Goal: Task Accomplishment & Management: Use online tool/utility

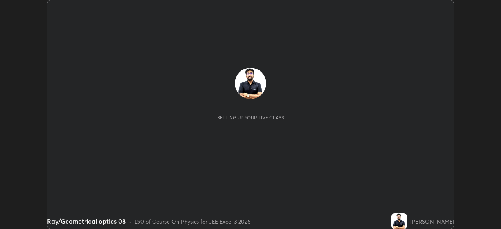
scroll to position [229, 500]
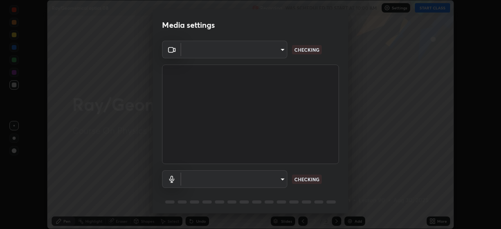
type input "648abb19764dab56075ae6cd3c13843a59c6a2446ad08d27c5b482b977c15b1c"
type input "b3dda8ccbd2b4d053d4a4c97c5d72ae907560400f5a1cc2606ab3b09d1a93c05"
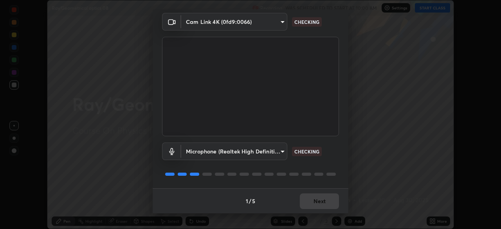
click at [313, 197] on div "1 / 5 Next" at bounding box center [251, 200] width 196 height 25
click at [313, 200] on div "1 / 5 Next" at bounding box center [251, 200] width 196 height 25
click at [313, 201] on div "1 / 5 Next" at bounding box center [251, 200] width 196 height 25
click at [313, 201] on button "Next" at bounding box center [319, 201] width 39 height 16
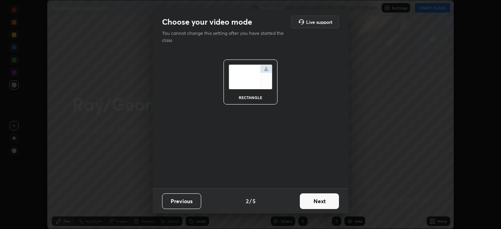
scroll to position [0, 0]
click at [313, 200] on button "Next" at bounding box center [319, 201] width 39 height 16
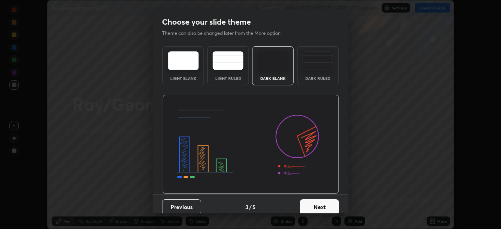
click at [313, 201] on button "Next" at bounding box center [319, 207] width 39 height 16
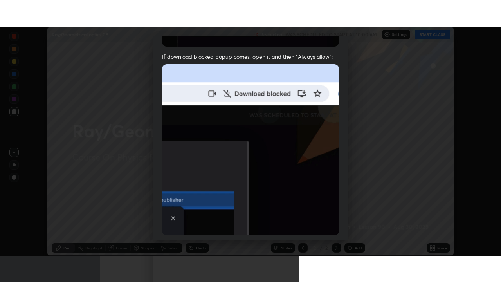
scroll to position [187, 0]
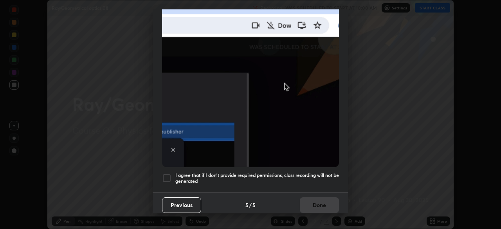
click at [167, 178] on div at bounding box center [166, 177] width 9 height 9
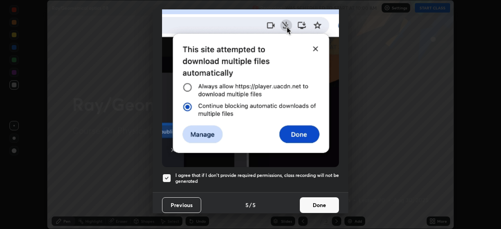
click at [314, 198] on button "Done" at bounding box center [319, 205] width 39 height 16
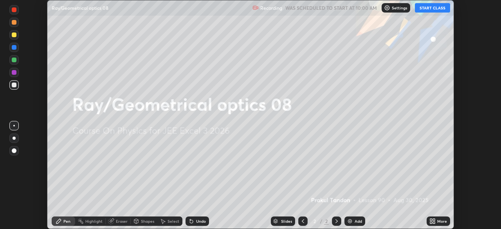
click at [428, 6] on button "START CLASS" at bounding box center [432, 7] width 35 height 9
click at [437, 219] on div "More" at bounding box center [442, 221] width 10 height 4
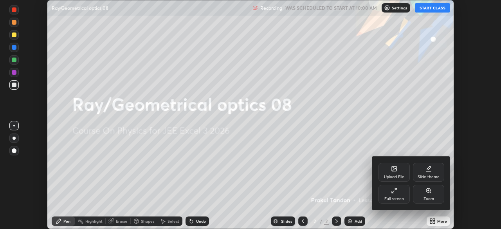
click at [391, 195] on div "Full screen" at bounding box center [393, 194] width 31 height 19
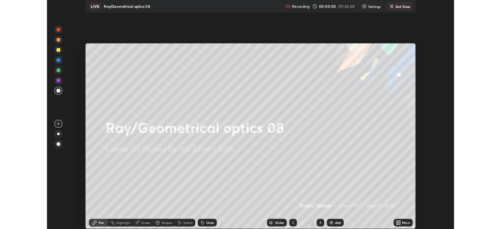
scroll to position [282, 501]
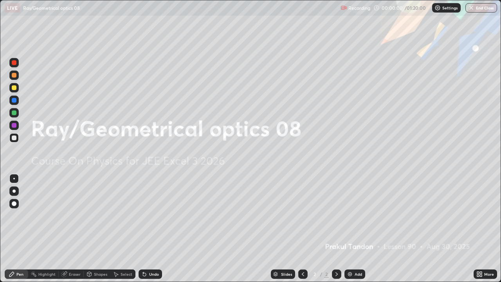
click at [356, 228] on div "Add" at bounding box center [357, 274] width 7 height 4
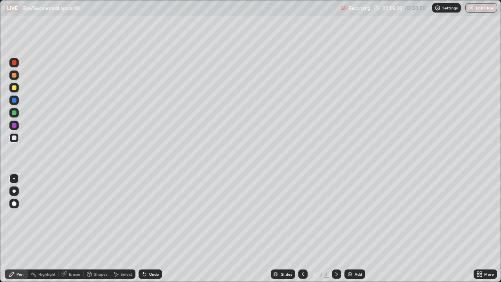
click at [350, 228] on img at bounding box center [350, 274] width 6 height 6
click at [14, 87] on div at bounding box center [14, 87] width 5 height 5
click at [352, 228] on div "Add" at bounding box center [354, 273] width 21 height 9
click at [15, 74] on div at bounding box center [14, 75] width 5 height 5
click at [149, 228] on div "Undo" at bounding box center [149, 273] width 23 height 9
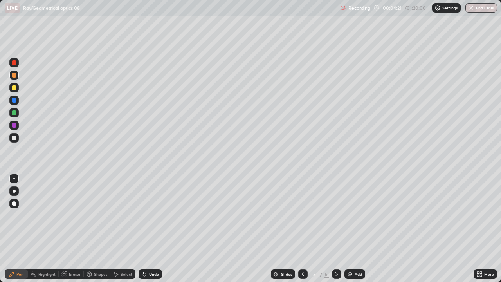
click at [14, 86] on div at bounding box center [14, 87] width 5 height 5
click at [303, 228] on icon at bounding box center [303, 274] width 6 height 6
click at [336, 228] on icon at bounding box center [336, 274] width 6 height 6
click at [18, 79] on div at bounding box center [13, 75] width 9 height 13
click at [352, 228] on div "Add" at bounding box center [354, 273] width 21 height 9
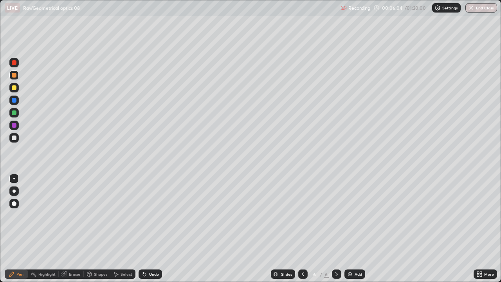
click at [152, 228] on div "Undo" at bounding box center [148, 274] width 27 height 16
click at [352, 228] on div "Add" at bounding box center [354, 273] width 21 height 9
click at [14, 90] on div at bounding box center [14, 87] width 5 height 5
click at [299, 228] on div at bounding box center [302, 273] width 9 height 9
click at [337, 228] on icon at bounding box center [336, 274] width 6 height 6
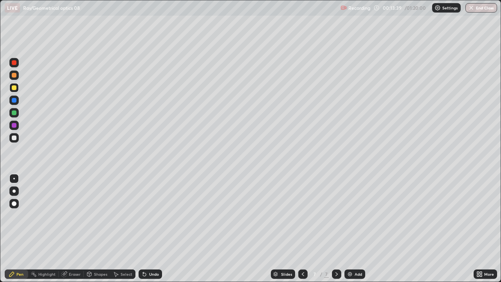
click at [149, 228] on div "Undo" at bounding box center [154, 274] width 10 height 4
click at [146, 228] on div "Undo" at bounding box center [149, 273] width 23 height 9
click at [141, 228] on icon at bounding box center [144, 274] width 6 height 6
click at [145, 228] on icon at bounding box center [144, 274] width 6 height 6
click at [143, 228] on icon at bounding box center [144, 274] width 3 height 3
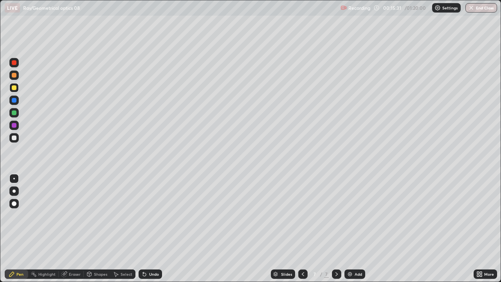
click at [144, 228] on div "Undo" at bounding box center [149, 273] width 23 height 9
click at [143, 228] on icon at bounding box center [144, 274] width 3 height 3
click at [146, 228] on div "Undo" at bounding box center [149, 273] width 23 height 9
click at [144, 228] on div "Undo" at bounding box center [149, 273] width 23 height 9
click at [356, 228] on div "Add" at bounding box center [354, 273] width 21 height 9
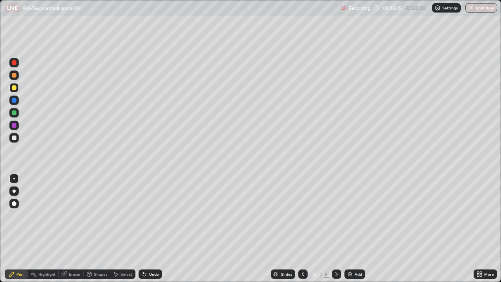
click at [154, 228] on div "Undo" at bounding box center [154, 274] width 10 height 4
click at [149, 228] on div "Undo" at bounding box center [154, 274] width 10 height 4
click at [148, 228] on div "Undo" at bounding box center [149, 273] width 23 height 9
click at [155, 228] on div "Undo" at bounding box center [149, 273] width 23 height 9
click at [139, 228] on div "Undo" at bounding box center [149, 273] width 23 height 9
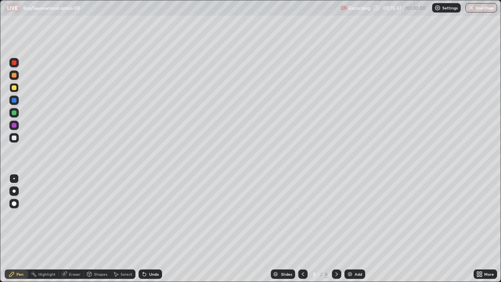
click at [155, 228] on div "Undo" at bounding box center [154, 274] width 10 height 4
click at [302, 228] on icon at bounding box center [303, 274] width 6 height 6
click at [336, 228] on icon at bounding box center [336, 274] width 6 height 6
click at [15, 141] on div at bounding box center [13, 137] width 9 height 9
click at [151, 228] on div "Undo" at bounding box center [154, 274] width 10 height 4
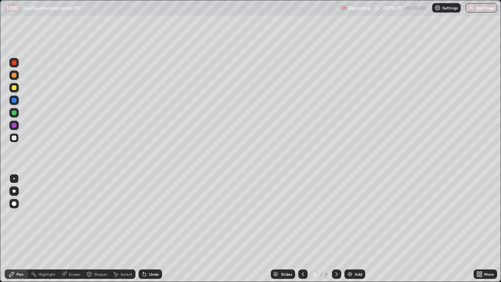
click at [150, 228] on div "Undo" at bounding box center [149, 273] width 23 height 9
click at [145, 228] on icon at bounding box center [144, 274] width 6 height 6
click at [156, 228] on div "Undo" at bounding box center [154, 274] width 10 height 4
click at [20, 88] on div at bounding box center [14, 87] width 13 height 13
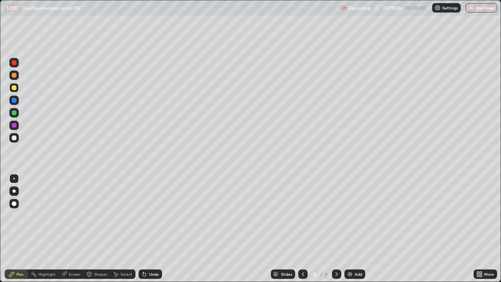
click at [143, 228] on icon at bounding box center [144, 274] width 3 height 3
click at [144, 228] on icon at bounding box center [144, 274] width 3 height 3
click at [142, 228] on icon at bounding box center [144, 274] width 6 height 6
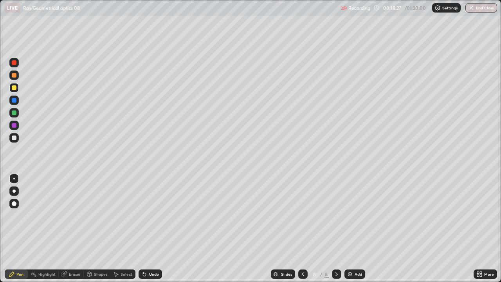
click at [143, 228] on icon at bounding box center [144, 274] width 3 height 3
click at [144, 228] on icon at bounding box center [144, 274] width 3 height 3
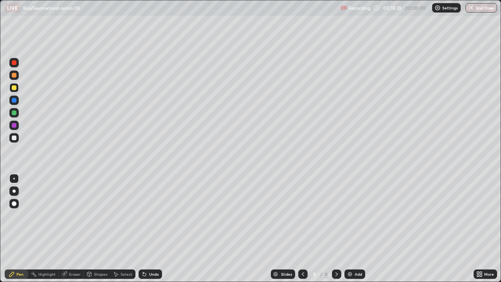
click at [143, 228] on icon at bounding box center [144, 274] width 3 height 3
click at [144, 228] on icon at bounding box center [144, 274] width 3 height 3
click at [143, 228] on icon at bounding box center [144, 274] width 3 height 3
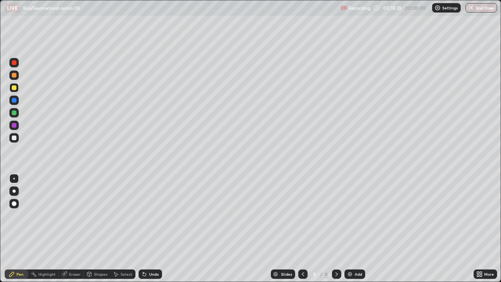
click at [145, 228] on icon at bounding box center [144, 274] width 6 height 6
click at [16, 65] on div at bounding box center [13, 62] width 9 height 9
click at [16, 125] on div at bounding box center [14, 125] width 5 height 5
click at [17, 128] on div at bounding box center [13, 124] width 9 height 9
click at [17, 63] on div at bounding box center [13, 62] width 9 height 9
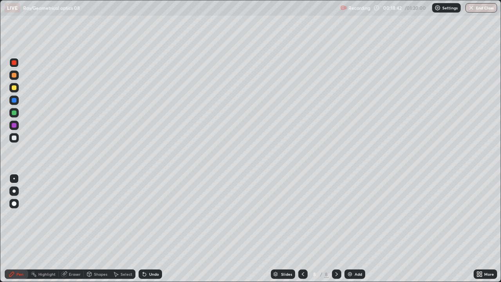
click at [153, 228] on div "Undo" at bounding box center [149, 273] width 23 height 9
click at [149, 228] on div "Undo" at bounding box center [149, 273] width 23 height 9
click at [15, 125] on div at bounding box center [14, 125] width 5 height 5
click at [154, 228] on div "Undo" at bounding box center [154, 274] width 10 height 4
click at [17, 61] on div at bounding box center [13, 62] width 9 height 9
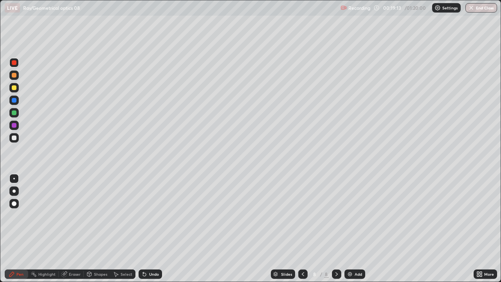
click at [154, 228] on div "Undo" at bounding box center [154, 274] width 10 height 4
click at [154, 228] on div "Undo" at bounding box center [149, 273] width 23 height 9
click at [152, 228] on div "Undo" at bounding box center [154, 274] width 10 height 4
click at [151, 228] on div "Undo" at bounding box center [154, 274] width 10 height 4
click at [73, 228] on div "Eraser" at bounding box center [75, 274] width 12 height 4
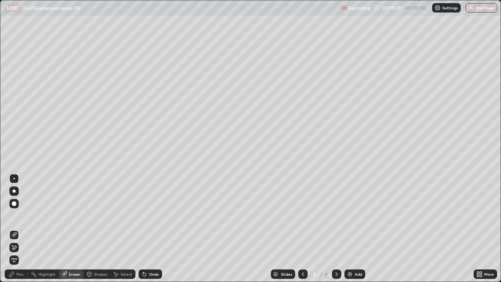
click at [15, 228] on div "Pen" at bounding box center [16, 273] width 23 height 9
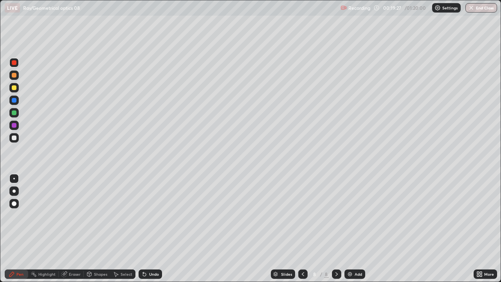
click at [18, 126] on div at bounding box center [13, 124] width 9 height 9
click at [153, 228] on div "Undo" at bounding box center [154, 274] width 10 height 4
click at [150, 228] on div "Undo" at bounding box center [154, 274] width 10 height 4
click at [73, 228] on div "Eraser" at bounding box center [75, 274] width 12 height 4
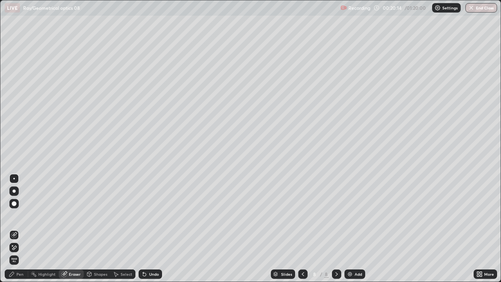
click at [19, 228] on div "Pen" at bounding box center [16, 273] width 23 height 9
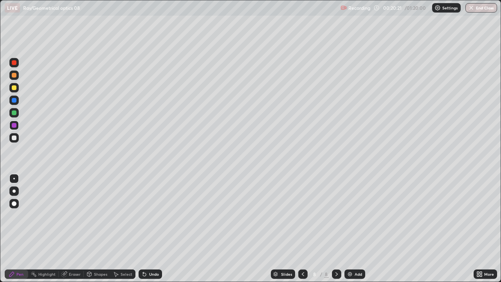
click at [143, 228] on icon at bounding box center [144, 274] width 3 height 3
click at [16, 63] on div at bounding box center [14, 62] width 5 height 5
click at [18, 90] on div at bounding box center [13, 87] width 9 height 13
click at [358, 14] on div "Recording" at bounding box center [355, 7] width 30 height 15
click at [151, 228] on div "Undo" at bounding box center [154, 274] width 10 height 4
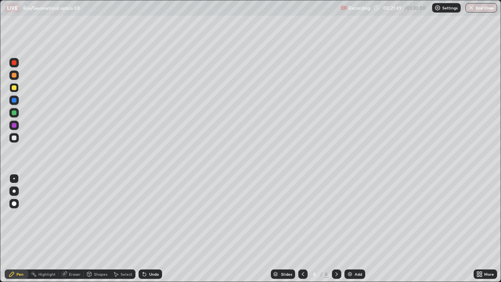
click at [153, 228] on div "Undo" at bounding box center [154, 274] width 10 height 4
click at [151, 228] on div "Undo" at bounding box center [154, 274] width 10 height 4
click at [147, 228] on div "Undo" at bounding box center [149, 273] width 23 height 9
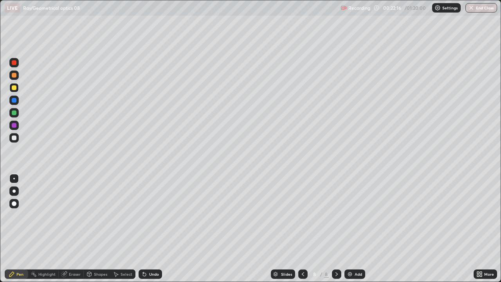
click at [67, 228] on icon at bounding box center [64, 274] width 6 height 6
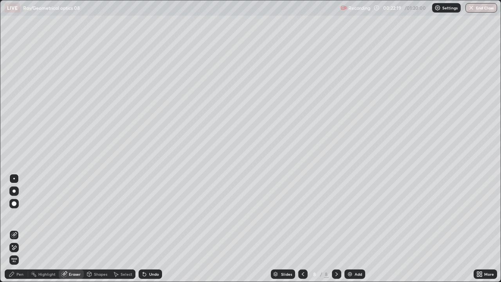
click at [19, 228] on div "Pen" at bounding box center [19, 274] width 7 height 4
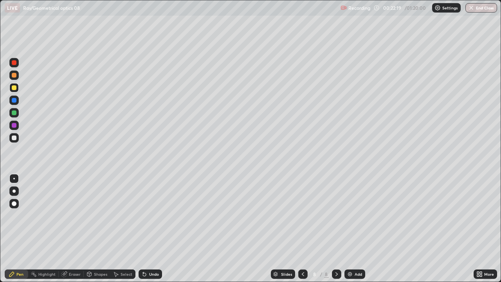
click at [14, 62] on div at bounding box center [14, 62] width 5 height 5
click at [73, 228] on div "Eraser" at bounding box center [75, 274] width 12 height 4
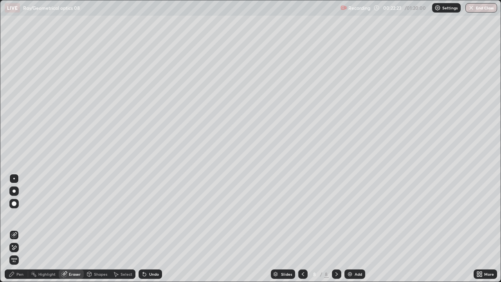
click at [13, 228] on icon at bounding box center [12, 274] width 6 height 6
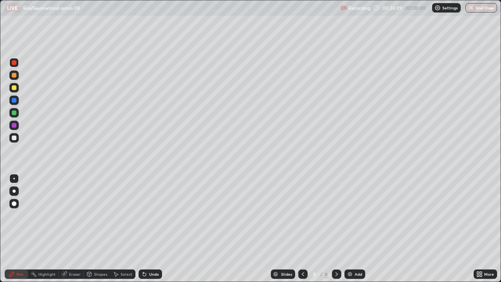
click at [70, 228] on div "Eraser" at bounding box center [71, 273] width 25 height 9
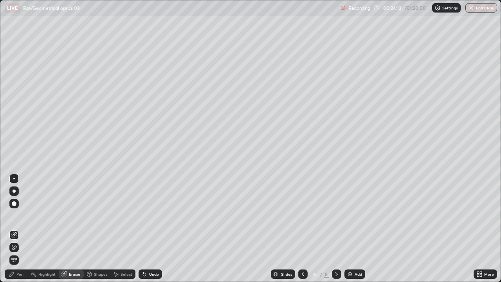
click at [12, 228] on icon at bounding box center [12, 274] width 6 height 6
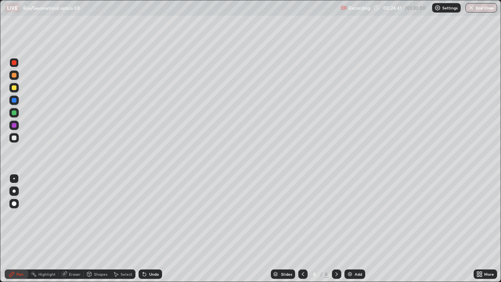
click at [358, 228] on div "Add" at bounding box center [357, 274] width 7 height 4
click at [15, 91] on div at bounding box center [13, 87] width 9 height 9
click at [302, 228] on icon at bounding box center [303, 274] width 6 height 6
click at [336, 228] on icon at bounding box center [336, 274] width 6 height 6
click at [302, 228] on icon at bounding box center [303, 274] width 6 height 6
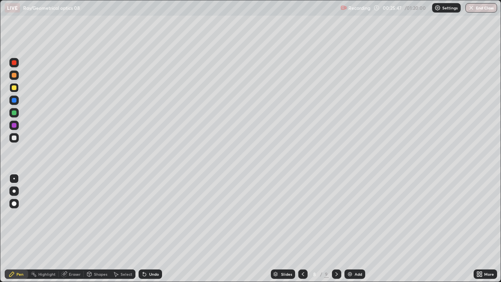
click at [14, 138] on div at bounding box center [14, 137] width 5 height 5
click at [335, 228] on icon at bounding box center [336, 274] width 6 height 6
click at [17, 87] on div at bounding box center [13, 87] width 9 height 9
click at [347, 228] on img at bounding box center [350, 274] width 6 height 6
click at [299, 228] on icon at bounding box center [302, 274] width 6 height 6
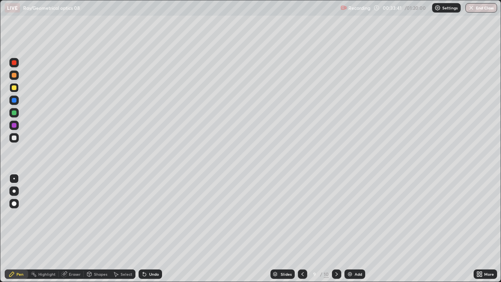
click at [332, 228] on div at bounding box center [336, 273] width 9 height 9
click at [14, 141] on div at bounding box center [13, 137] width 9 height 9
click at [16, 63] on div at bounding box center [14, 62] width 5 height 5
click at [17, 123] on div at bounding box center [13, 124] width 9 height 9
click at [14, 63] on div at bounding box center [14, 62] width 5 height 5
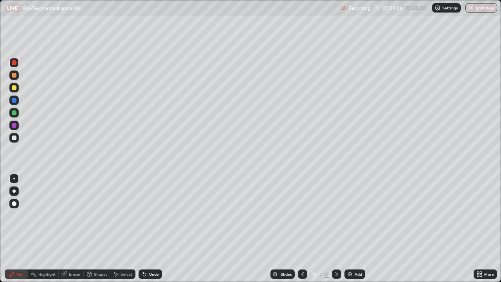
click at [16, 124] on div at bounding box center [14, 125] width 5 height 5
click at [17, 62] on div at bounding box center [13, 62] width 9 height 9
click at [18, 127] on div at bounding box center [13, 124] width 9 height 9
click at [14, 89] on div at bounding box center [14, 87] width 5 height 5
click at [17, 140] on div at bounding box center [13, 137] width 9 height 9
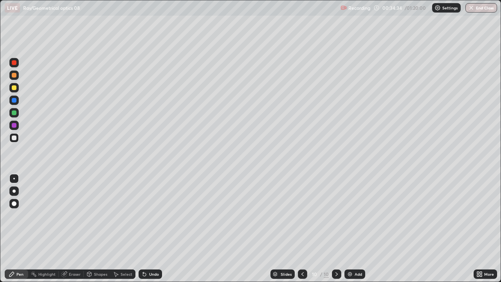
click at [155, 228] on div "Undo" at bounding box center [154, 274] width 10 height 4
click at [15, 88] on div at bounding box center [14, 87] width 5 height 5
click at [153, 228] on div "Undo" at bounding box center [154, 274] width 10 height 4
click at [13, 136] on div at bounding box center [14, 137] width 5 height 5
click at [305, 228] on div at bounding box center [302, 273] width 9 height 9
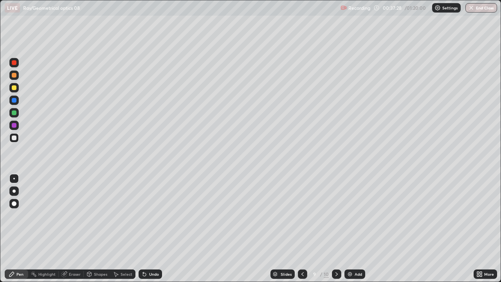
click at [336, 228] on icon at bounding box center [336, 274] width 6 height 6
click at [302, 228] on icon at bounding box center [302, 274] width 6 height 6
click at [335, 228] on div at bounding box center [336, 273] width 9 height 9
click at [306, 228] on div at bounding box center [302, 273] width 9 height 9
click at [336, 228] on icon at bounding box center [336, 274] width 6 height 6
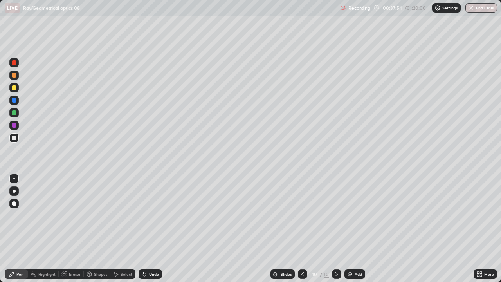
click at [352, 228] on img at bounding box center [350, 274] width 6 height 6
click at [16, 91] on div at bounding box center [13, 87] width 9 height 9
click at [150, 228] on div "Undo" at bounding box center [154, 274] width 10 height 4
click at [302, 228] on icon at bounding box center [303, 274] width 6 height 6
click at [304, 228] on icon at bounding box center [303, 274] width 6 height 6
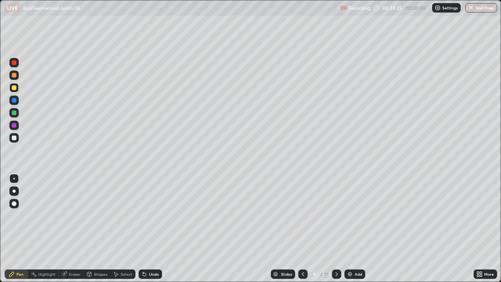
click at [334, 228] on icon at bounding box center [336, 274] width 6 height 6
click at [336, 228] on icon at bounding box center [336, 274] width 6 height 6
click at [155, 228] on div "Undo" at bounding box center [154, 274] width 10 height 4
click at [151, 228] on div "Undo" at bounding box center [154, 274] width 10 height 4
click at [358, 228] on div "Add" at bounding box center [357, 274] width 7 height 4
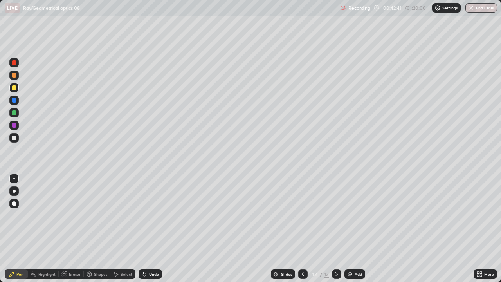
click at [354, 228] on div "Add" at bounding box center [354, 273] width 21 height 9
click at [299, 228] on div at bounding box center [302, 274] width 9 height 16
click at [332, 228] on div at bounding box center [336, 273] width 9 height 9
click at [16, 138] on div at bounding box center [14, 137] width 5 height 5
click at [158, 228] on div "Undo" at bounding box center [149, 273] width 23 height 9
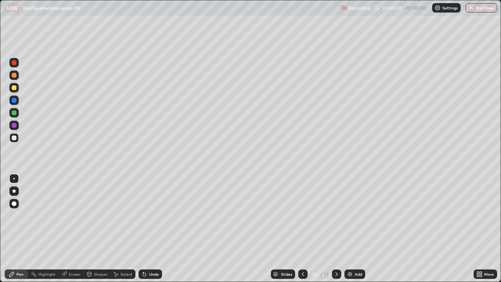
click at [159, 228] on div "Undo" at bounding box center [149, 273] width 23 height 9
click at [160, 228] on div "Undo" at bounding box center [149, 273] width 23 height 9
click at [354, 228] on div "Add" at bounding box center [357, 274] width 7 height 4
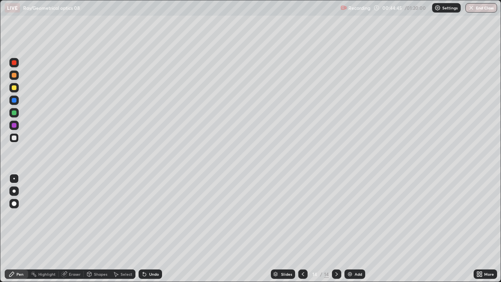
click at [149, 228] on div "Undo" at bounding box center [149, 273] width 23 height 9
click at [15, 88] on div at bounding box center [14, 87] width 5 height 5
click at [147, 228] on div "Undo" at bounding box center [149, 273] width 23 height 9
click at [143, 228] on icon at bounding box center [143, 272] width 1 height 1
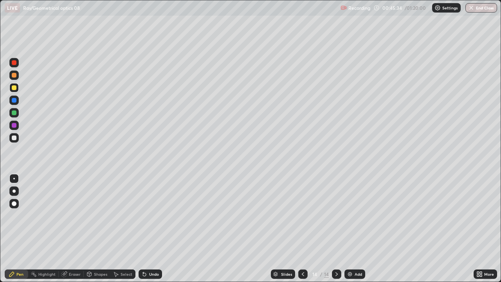
click at [11, 74] on div at bounding box center [13, 74] width 9 height 9
click at [153, 228] on div "Undo" at bounding box center [154, 274] width 10 height 4
click at [152, 228] on div "Undo" at bounding box center [154, 274] width 10 height 4
click at [13, 91] on div at bounding box center [13, 87] width 9 height 9
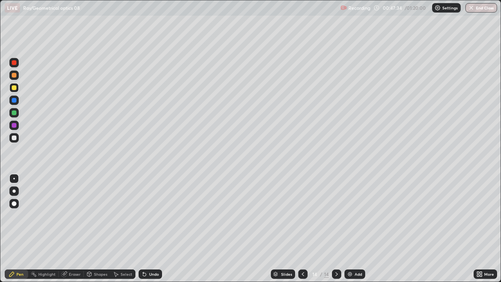
click at [67, 228] on div "Eraser" at bounding box center [71, 273] width 25 height 9
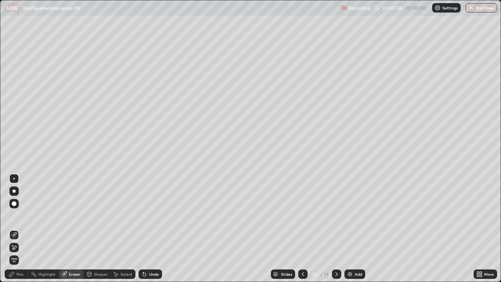
click at [25, 228] on div "Pen" at bounding box center [16, 273] width 23 height 9
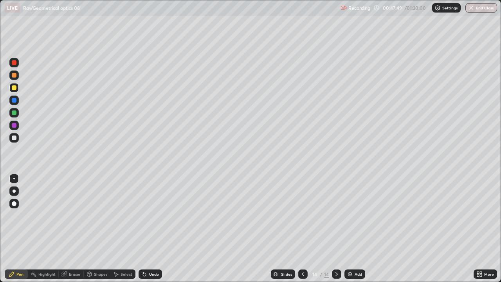
click at [144, 228] on div "Undo" at bounding box center [148, 274] width 27 height 16
click at [145, 228] on div "Undo" at bounding box center [149, 273] width 23 height 9
click at [145, 228] on icon at bounding box center [144, 274] width 6 height 6
click at [143, 228] on icon at bounding box center [143, 272] width 1 height 1
click at [145, 228] on icon at bounding box center [144, 274] width 6 height 6
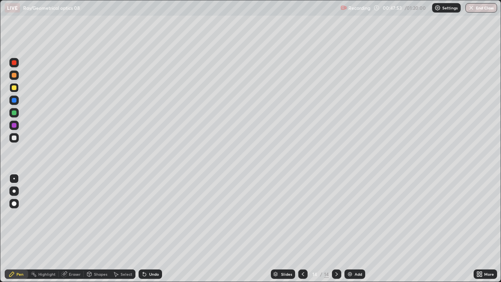
click at [149, 228] on div "Undo" at bounding box center [149, 273] width 23 height 9
click at [14, 75] on div at bounding box center [14, 75] width 5 height 5
click at [15, 111] on div at bounding box center [14, 112] width 5 height 5
click at [150, 228] on div "Undo" at bounding box center [154, 274] width 10 height 4
click at [151, 228] on div "Undo" at bounding box center [149, 273] width 23 height 9
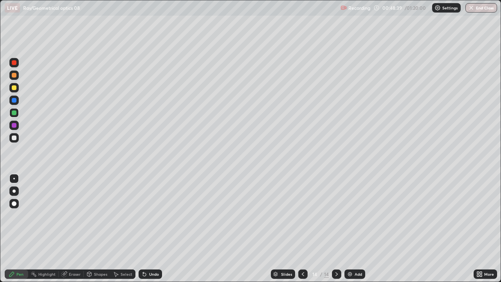
click at [146, 228] on div "Undo" at bounding box center [149, 273] width 23 height 9
click at [147, 228] on div "Undo" at bounding box center [149, 273] width 23 height 9
click at [149, 228] on div "Undo" at bounding box center [154, 274] width 10 height 4
click at [346, 228] on div "Add" at bounding box center [354, 273] width 21 height 9
click at [14, 138] on div at bounding box center [14, 137] width 5 height 5
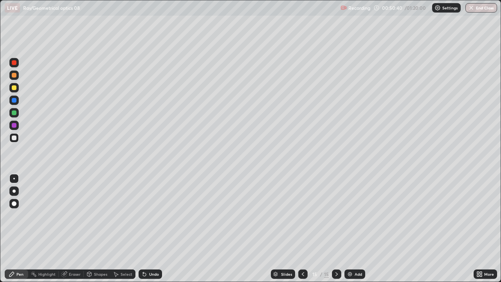
click at [302, 228] on icon at bounding box center [303, 274] width 6 height 6
click at [333, 228] on icon at bounding box center [336, 274] width 6 height 6
click at [18, 88] on div at bounding box center [13, 87] width 9 height 9
click at [15, 88] on div at bounding box center [14, 87] width 5 height 5
click at [15, 77] on div at bounding box center [14, 75] width 5 height 5
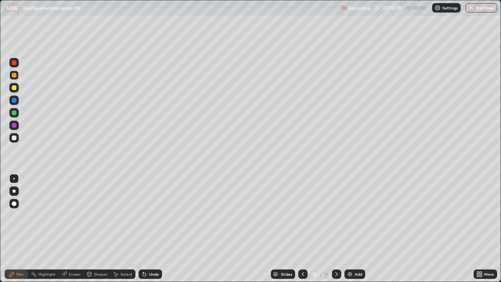
click at [14, 138] on div at bounding box center [14, 137] width 5 height 5
click at [13, 88] on div at bounding box center [14, 87] width 5 height 5
click at [151, 228] on div "Undo" at bounding box center [154, 274] width 10 height 4
click at [143, 228] on icon at bounding box center [143, 272] width 1 height 1
click at [147, 228] on div "Undo" at bounding box center [149, 273] width 23 height 9
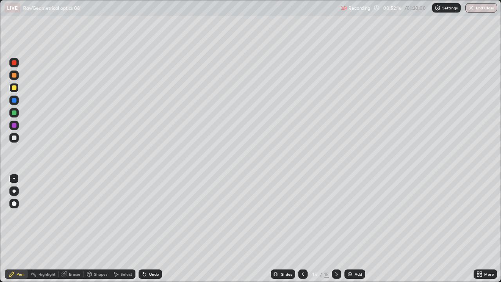
click at [147, 228] on div "Undo" at bounding box center [149, 273] width 23 height 9
click at [143, 228] on icon at bounding box center [144, 274] width 3 height 3
click at [149, 228] on div "Undo" at bounding box center [154, 274] width 10 height 4
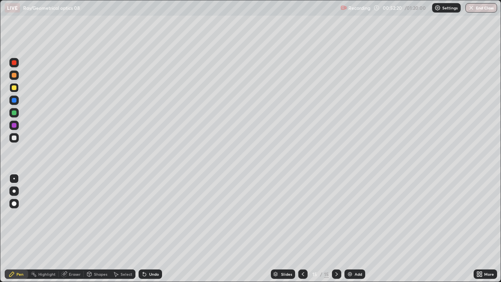
click at [151, 228] on div "Undo" at bounding box center [154, 274] width 10 height 4
click at [149, 228] on div "Undo" at bounding box center [154, 274] width 10 height 4
click at [358, 228] on div "Add" at bounding box center [357, 274] width 7 height 4
click at [13, 138] on div at bounding box center [14, 137] width 5 height 5
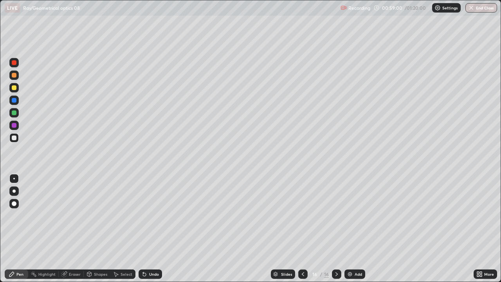
click at [15, 86] on div at bounding box center [14, 87] width 5 height 5
click at [149, 228] on div "Undo" at bounding box center [149, 273] width 23 height 9
click at [151, 228] on div "Undo" at bounding box center [154, 274] width 10 height 4
click at [14, 75] on div at bounding box center [14, 75] width 5 height 5
click at [152, 228] on div "Undo" at bounding box center [154, 274] width 10 height 4
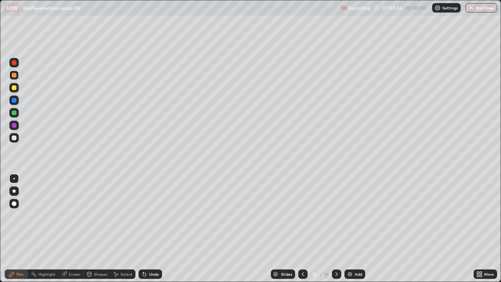
click at [153, 228] on div "Undo" at bounding box center [154, 274] width 10 height 4
click at [152, 228] on div "Undo" at bounding box center [154, 274] width 10 height 4
click at [153, 228] on div "Undo" at bounding box center [154, 274] width 10 height 4
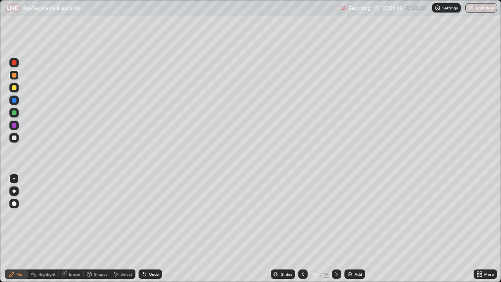
click at [12, 87] on div at bounding box center [14, 87] width 5 height 5
click at [358, 228] on div "Add" at bounding box center [357, 274] width 7 height 4
click at [14, 138] on div at bounding box center [14, 137] width 5 height 5
click at [149, 228] on div "Undo" at bounding box center [154, 274] width 10 height 4
click at [155, 228] on div "Undo" at bounding box center [154, 274] width 10 height 4
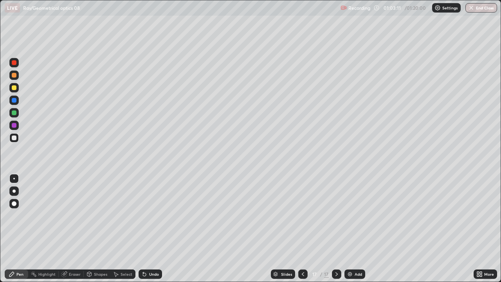
click at [14, 88] on div at bounding box center [14, 87] width 5 height 5
click at [143, 228] on icon at bounding box center [143, 272] width 1 height 1
click at [143, 228] on div "Undo" at bounding box center [149, 273] width 23 height 9
click at [142, 228] on div "Undo" at bounding box center [149, 273] width 23 height 9
click at [145, 228] on icon at bounding box center [144, 274] width 3 height 3
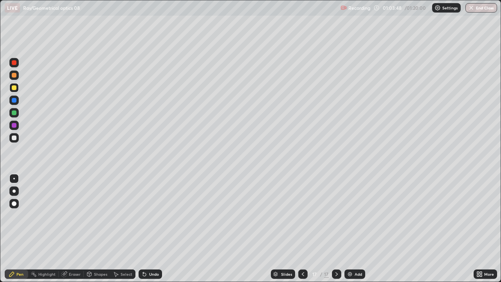
click at [147, 228] on div "Undo" at bounding box center [149, 273] width 23 height 9
click at [149, 228] on div "Undo" at bounding box center [154, 274] width 10 height 4
click at [147, 228] on div "Undo" at bounding box center [149, 273] width 23 height 9
click at [144, 228] on icon at bounding box center [144, 274] width 3 height 3
click at [151, 228] on div "Undo" at bounding box center [149, 273] width 23 height 9
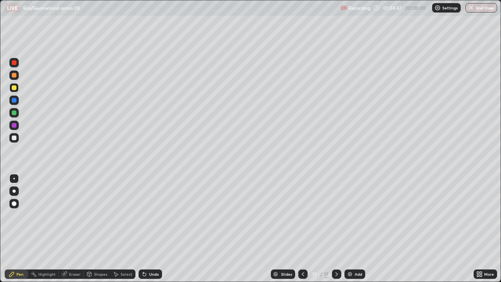
click at [14, 191] on div at bounding box center [14, 190] width 3 height 3
click at [154, 228] on div "Undo" at bounding box center [149, 273] width 23 height 9
click at [155, 228] on div "Undo" at bounding box center [148, 274] width 27 height 16
click at [14, 178] on div at bounding box center [14, 179] width 2 height 2
click at [14, 75] on div at bounding box center [14, 75] width 5 height 5
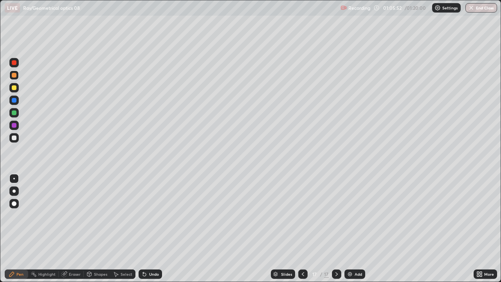
click at [147, 228] on div "Undo" at bounding box center [149, 273] width 23 height 9
click at [146, 228] on div "Undo" at bounding box center [149, 273] width 23 height 9
click at [147, 228] on div "Undo" at bounding box center [149, 273] width 23 height 9
click at [149, 228] on div "Undo" at bounding box center [149, 273] width 23 height 9
click at [354, 228] on div "Add" at bounding box center [357, 274] width 7 height 4
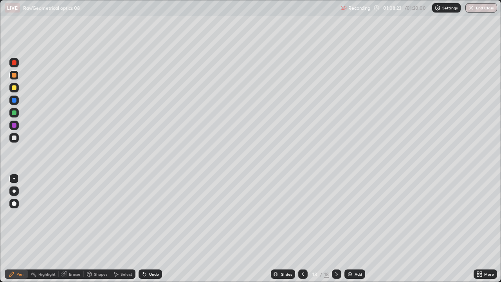
click at [149, 228] on div "Undo" at bounding box center [154, 274] width 10 height 4
click at [16, 90] on div at bounding box center [13, 87] width 9 height 9
click at [351, 228] on img at bounding box center [350, 274] width 6 height 6
click at [14, 138] on div at bounding box center [14, 137] width 5 height 5
click at [154, 228] on div "Undo" at bounding box center [149, 273] width 23 height 9
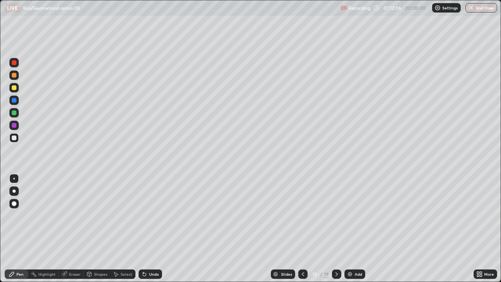
click at [143, 228] on icon at bounding box center [143, 272] width 1 height 1
click at [12, 85] on div at bounding box center [13, 87] width 9 height 9
click at [150, 228] on div "Undo" at bounding box center [154, 274] width 10 height 4
click at [151, 228] on div "Undo" at bounding box center [154, 274] width 10 height 4
click at [18, 75] on div at bounding box center [13, 74] width 9 height 9
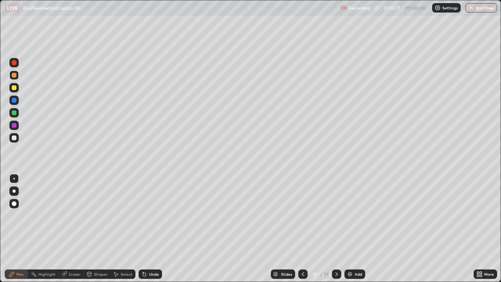
click at [17, 87] on div at bounding box center [13, 87] width 9 height 9
click at [15, 72] on div at bounding box center [13, 74] width 9 height 9
click at [302, 228] on icon at bounding box center [303, 274] width 6 height 6
click at [336, 228] on icon at bounding box center [336, 274] width 6 height 6
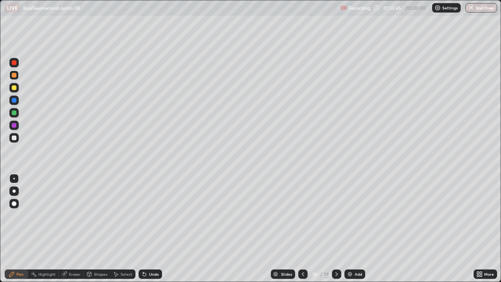
click at [336, 228] on icon at bounding box center [336, 274] width 6 height 6
click at [13, 88] on div at bounding box center [14, 87] width 5 height 5
click at [18, 77] on div at bounding box center [13, 74] width 9 height 9
click at [13, 85] on div at bounding box center [14, 87] width 5 height 5
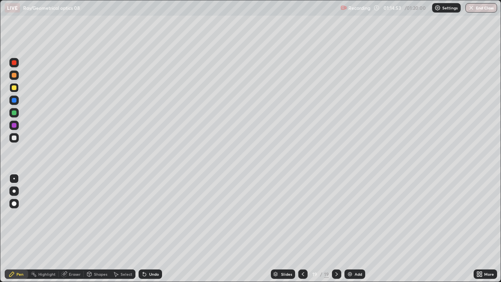
click at [153, 228] on div "Undo" at bounding box center [154, 274] width 10 height 4
click at [14, 74] on div at bounding box center [14, 75] width 5 height 5
click at [14, 62] on div at bounding box center [14, 62] width 5 height 5
click at [149, 228] on div "Undo" at bounding box center [154, 274] width 10 height 4
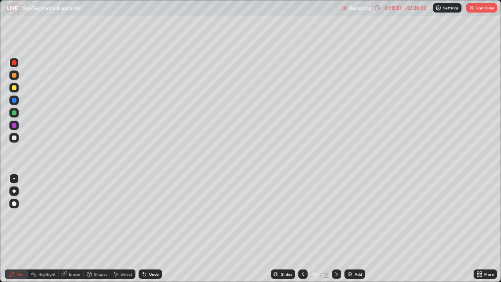
click at [149, 228] on div "Undo" at bounding box center [154, 274] width 10 height 4
click at [147, 228] on div "Undo" at bounding box center [149, 273] width 23 height 9
click at [152, 228] on div "Undo" at bounding box center [154, 274] width 10 height 4
click at [302, 228] on icon at bounding box center [303, 274] width 6 height 6
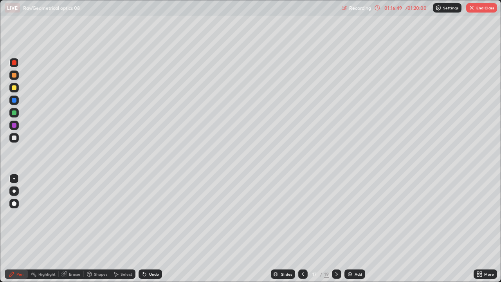
click at [336, 228] on icon at bounding box center [336, 274] width 6 height 6
click at [487, 10] on button "End Class" at bounding box center [481, 7] width 31 height 9
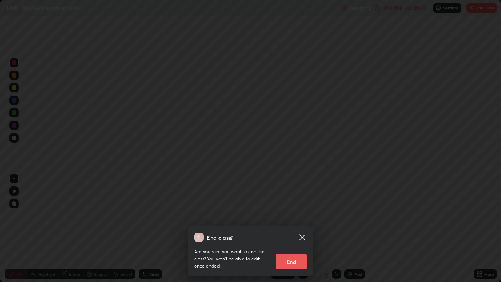
click at [299, 228] on button "End" at bounding box center [290, 261] width 31 height 16
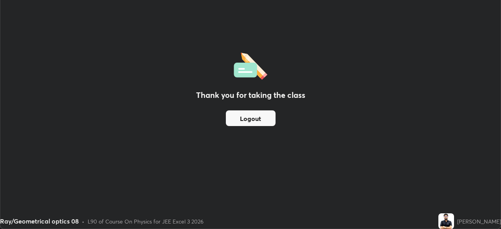
scroll to position [38889, 38617]
